Goal: Download file/media

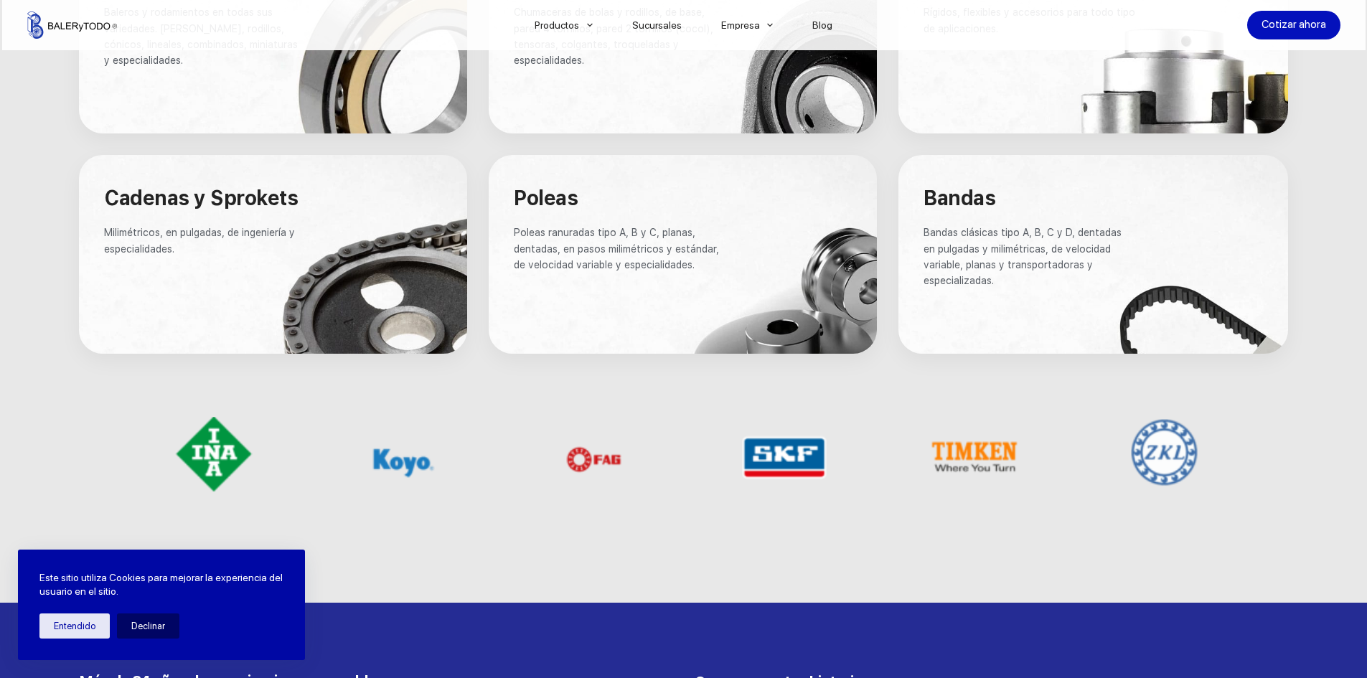
scroll to position [1149, 0]
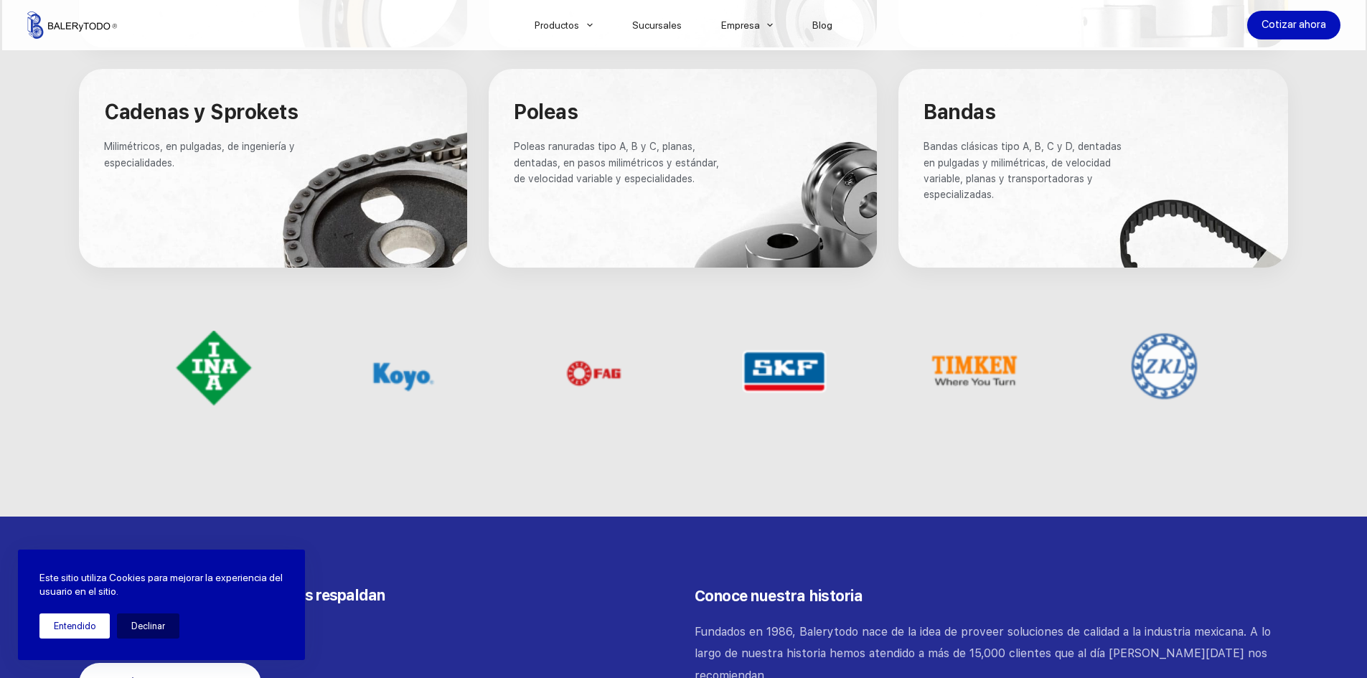
click at [98, 632] on button "Entendido" at bounding box center [74, 626] width 70 height 25
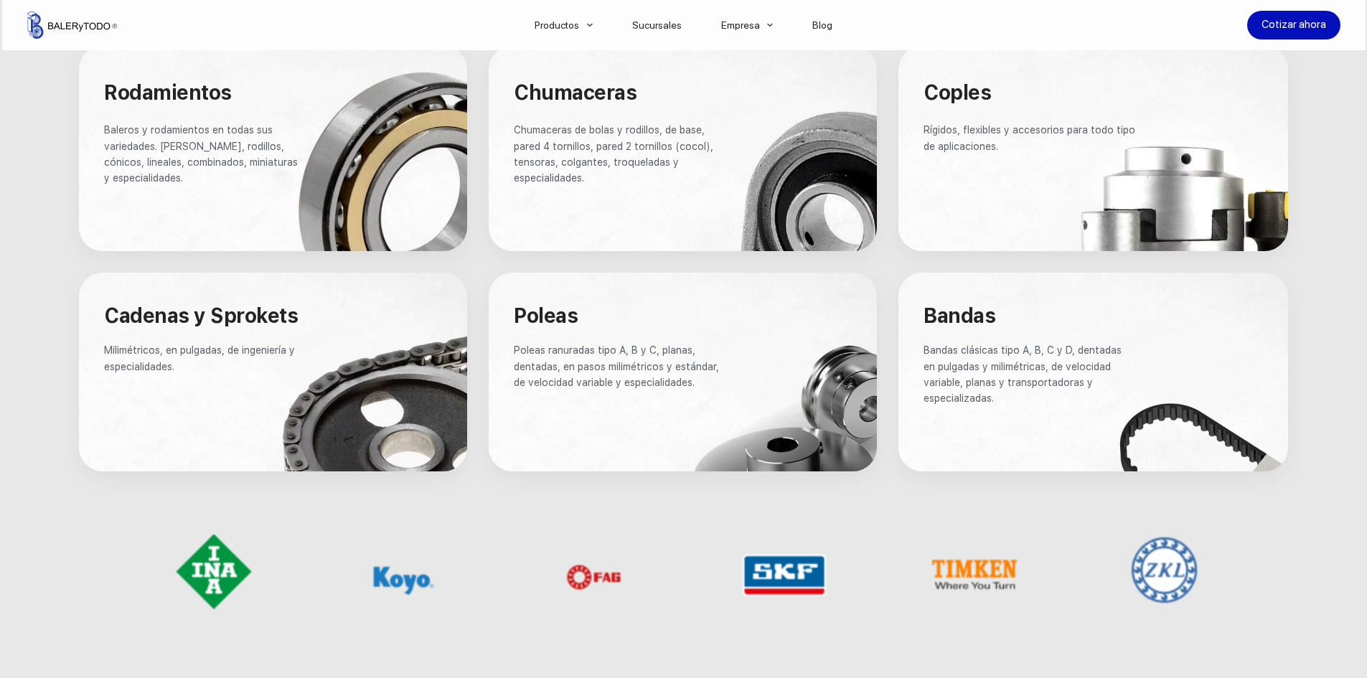
scroll to position [861, 0]
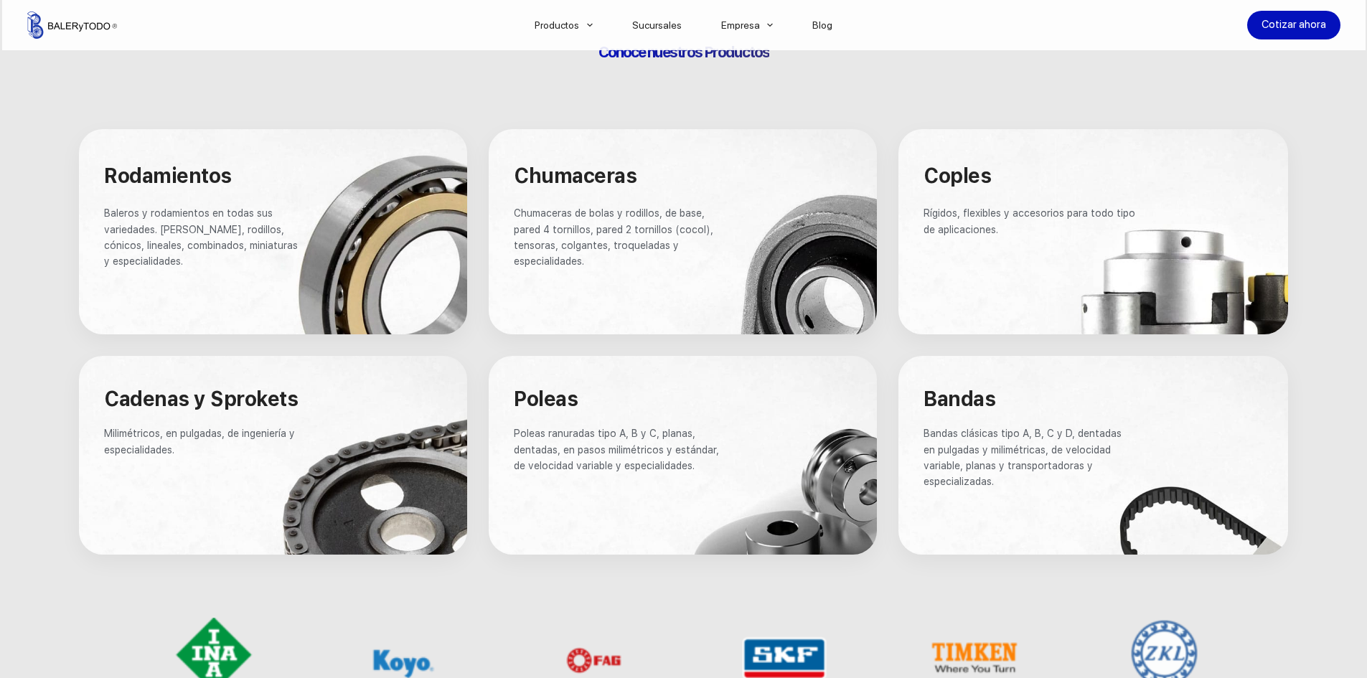
click at [200, 237] on p "Baleros y rodamientos en todas sus variedades. [PERSON_NAME], rodillos, cónicos…" at bounding box center [204, 237] width 200 height 65
click at [211, 169] on span "Rodamientos" at bounding box center [168, 176] width 128 height 24
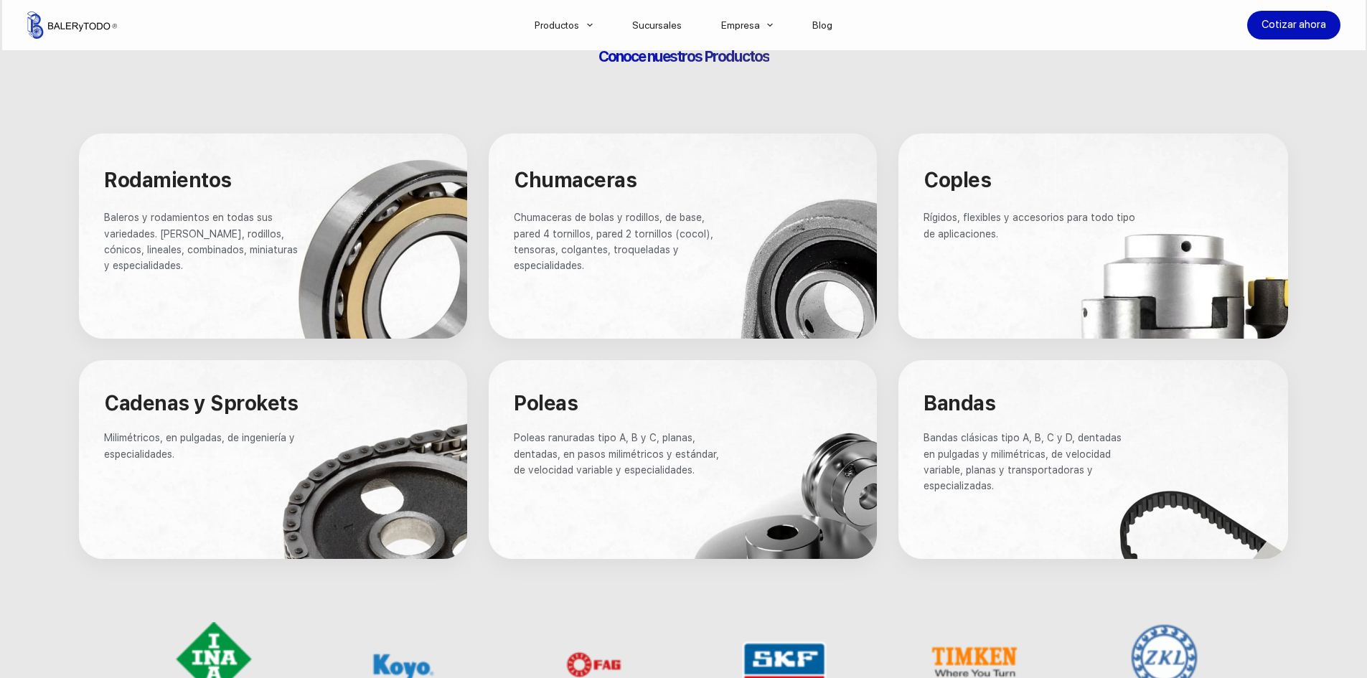
scroll to position [574, 0]
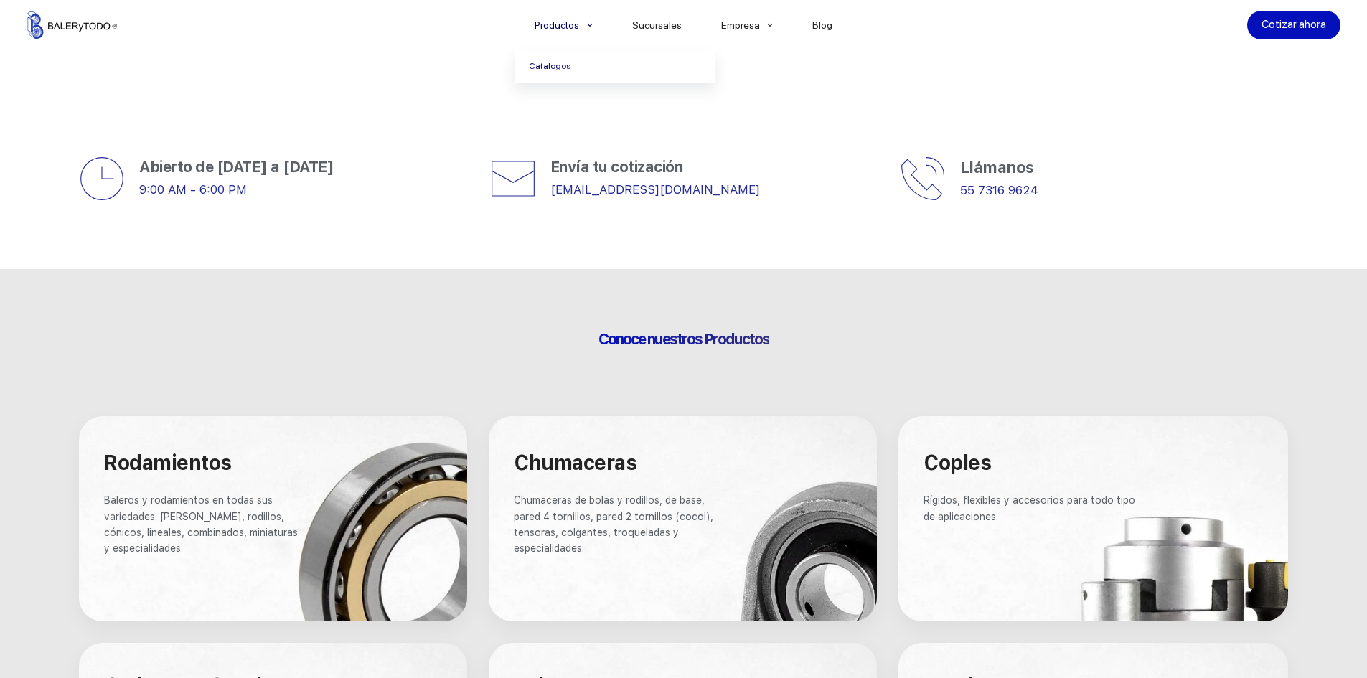
click at [577, 67] on link "Catalogos" at bounding box center [615, 66] width 201 height 33
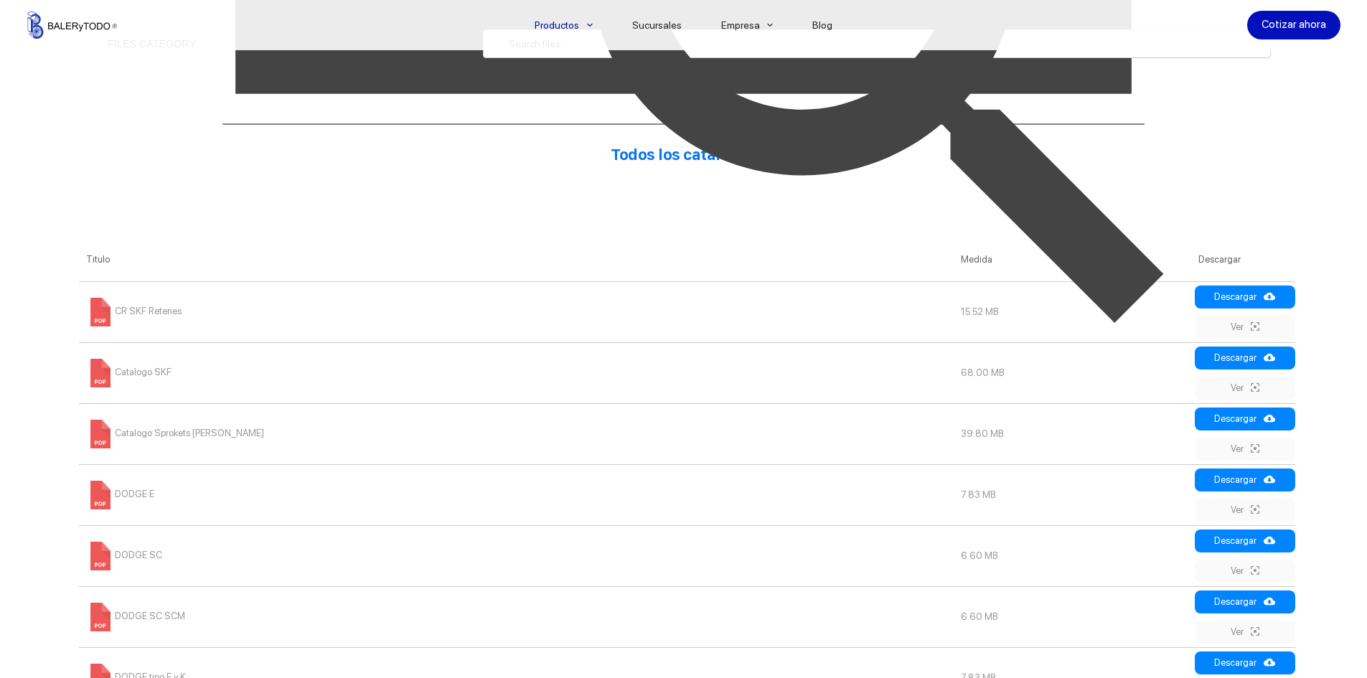
scroll to position [574, 0]
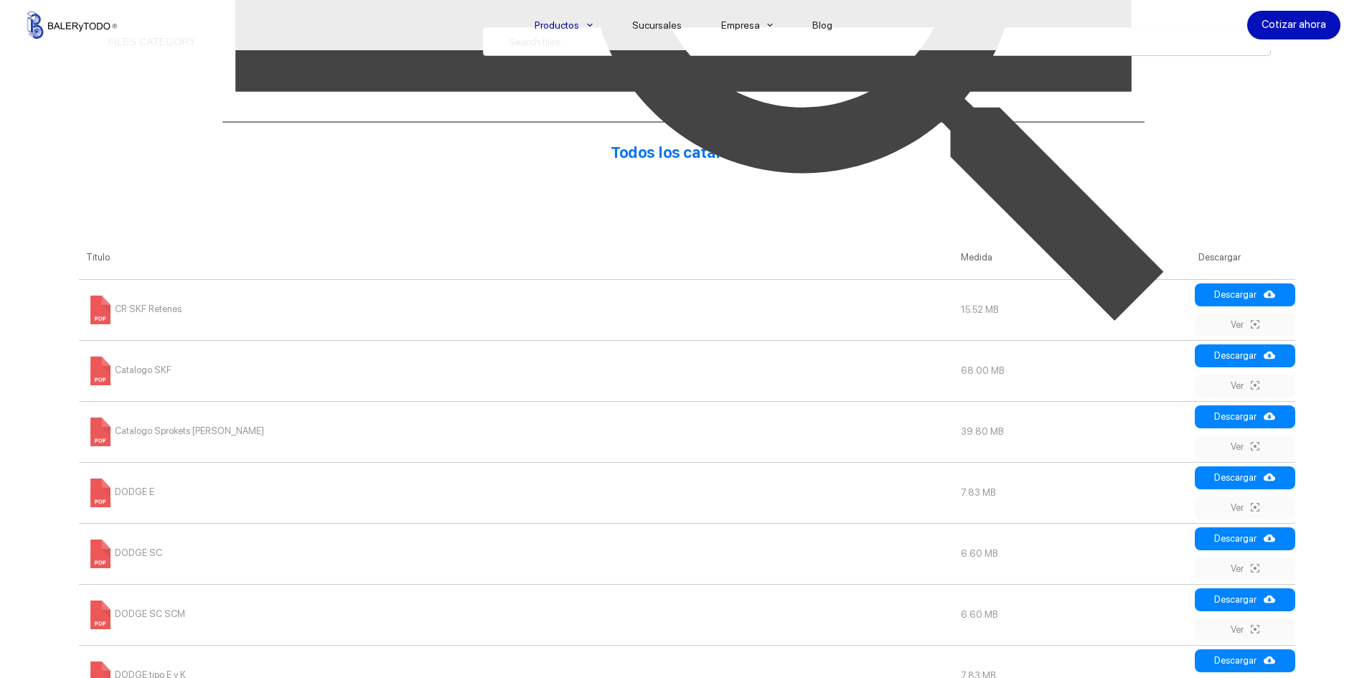
click at [152, 305] on span "CR SKF Retenes" at bounding box center [133, 309] width 95 height 11
